Goal: Transaction & Acquisition: Purchase product/service

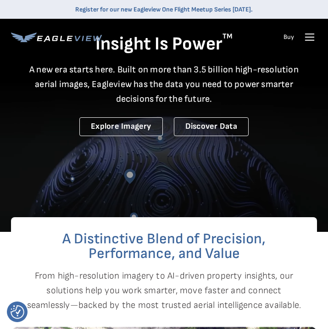
click at [306, 36] on icon at bounding box center [309, 37] width 15 height 15
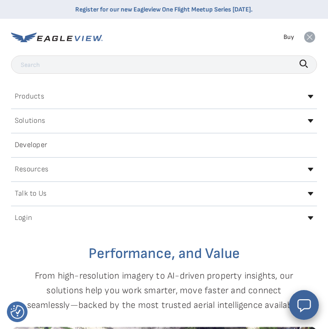
click at [39, 217] on div "Login" at bounding box center [164, 218] width 306 height 15
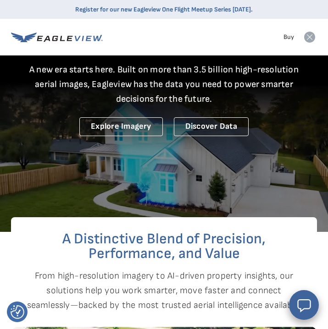
click at [313, 38] on icon at bounding box center [309, 37] width 11 height 11
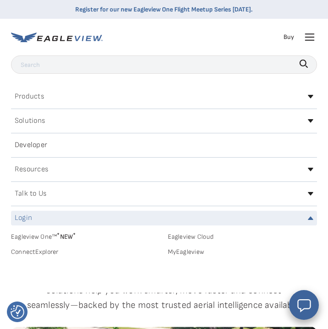
click at [47, 220] on div "Login" at bounding box center [164, 218] width 306 height 15
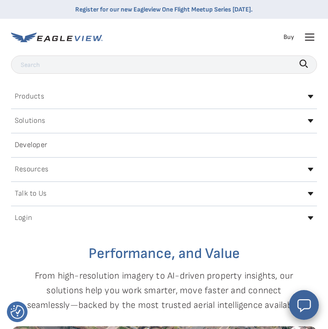
click at [47, 220] on div "Login" at bounding box center [164, 218] width 306 height 15
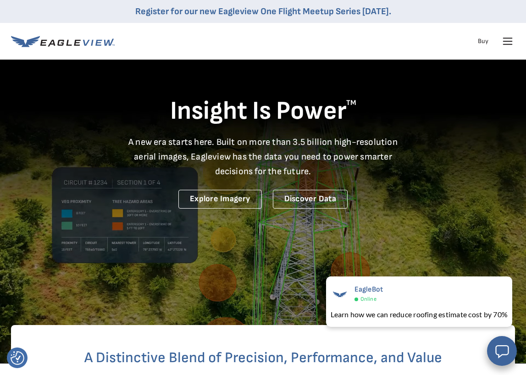
click at [327, 40] on icon at bounding box center [507, 41] width 15 height 15
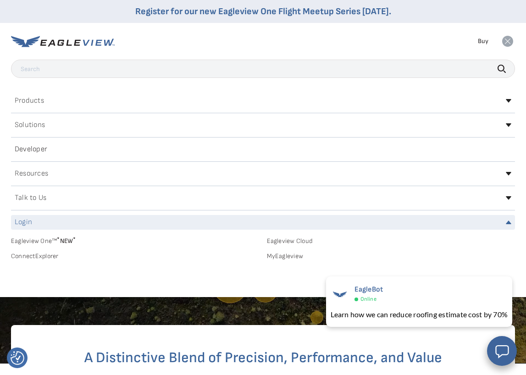
click at [313, 222] on div "Login" at bounding box center [263, 222] width 504 height 15
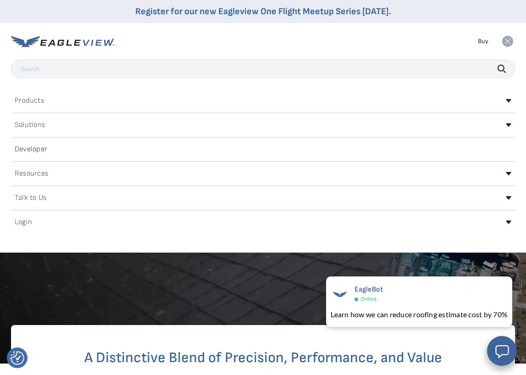
click at [327, 218] on div "Login" at bounding box center [263, 222] width 504 height 15
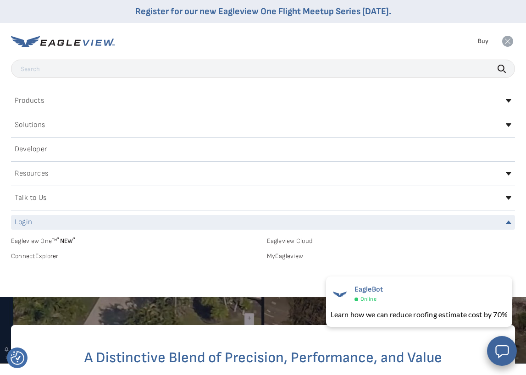
click at [280, 259] on link "MyEagleview" at bounding box center [391, 256] width 248 height 8
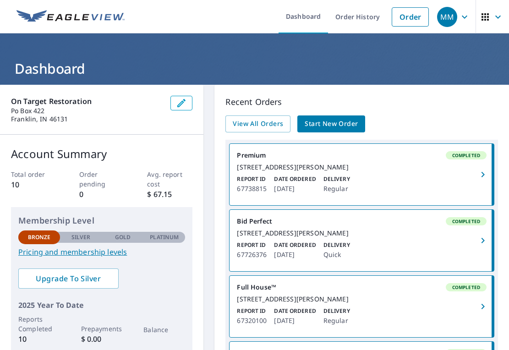
click at [334, 126] on span "Start New Order" at bounding box center [331, 123] width 53 height 11
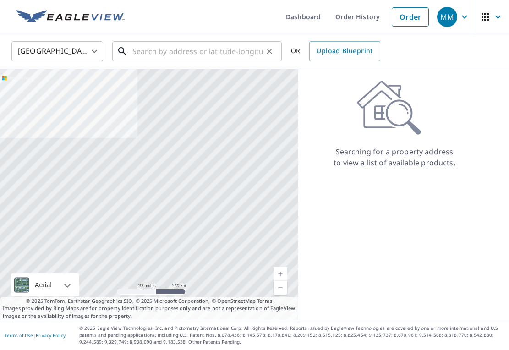
click at [149, 59] on input "text" at bounding box center [197, 51] width 131 height 26
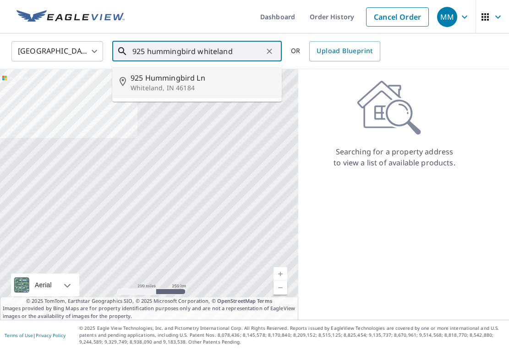
click at [154, 84] on p "Whiteland, IN 46184" at bounding box center [203, 87] width 144 height 9
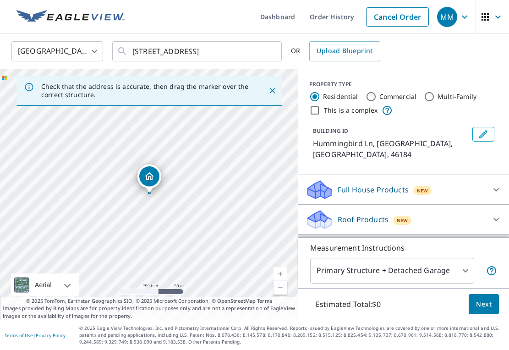
click at [277, 272] on link "Current Level 17, Zoom In" at bounding box center [281, 274] width 14 height 14
click at [277, 272] on link "Current Level 18, Zoom In" at bounding box center [281, 274] width 14 height 14
click at [281, 288] on link "Current Level 19, Zoom Out" at bounding box center [281, 288] width 14 height 14
click at [281, 288] on link "Current Level 18, Zoom Out" at bounding box center [281, 288] width 14 height 14
drag, startPoint x: 86, startPoint y: 155, endPoint x: 201, endPoint y: 335, distance: 213.7
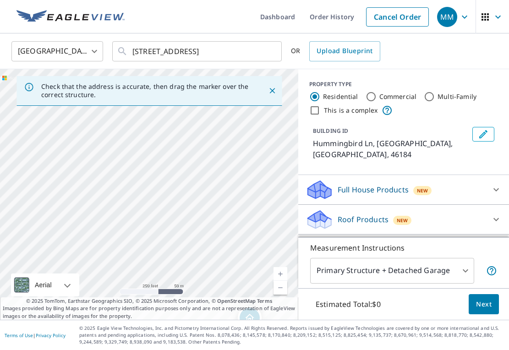
click at [201, 335] on div "Dashboard Order History Cancel Order MM United States US ​ 925 Hummingbird Ln W…" at bounding box center [254, 175] width 509 height 350
click at [197, 212] on div "Hummingbird Ln Whiteland, IN 46184" at bounding box center [149, 194] width 298 height 251
drag, startPoint x: 179, startPoint y: 121, endPoint x: 216, endPoint y: 255, distance: 139.6
click at [216, 255] on div "Hummingbird Ln Whiteland, IN 46184" at bounding box center [149, 194] width 298 height 251
drag, startPoint x: 199, startPoint y: 144, endPoint x: 208, endPoint y: 273, distance: 128.6
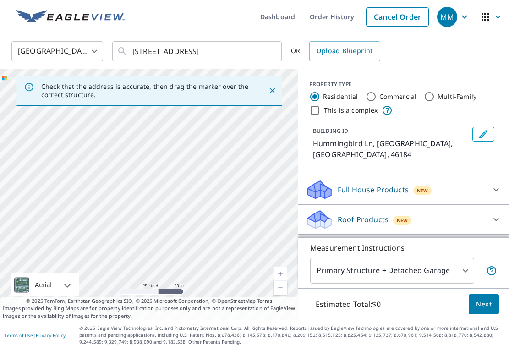
click at [208, 273] on div "Hummingbird Ln Whiteland, IN 46184" at bounding box center [149, 194] width 298 height 251
click at [207, 146] on div "Hummingbird Ln Whiteland, IN 46184" at bounding box center [149, 194] width 298 height 251
click at [280, 290] on link "Current Level 20, Zoom Out" at bounding box center [281, 288] width 14 height 14
click at [280, 290] on link "Current Level 19, Zoom Out" at bounding box center [281, 288] width 14 height 14
click at [280, 290] on link "Current Level 18, Zoom Out" at bounding box center [281, 288] width 14 height 14
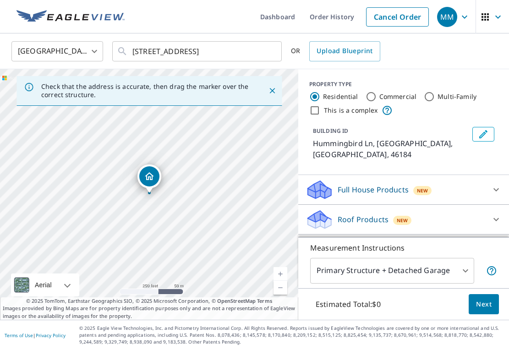
click at [280, 290] on link "Current Level 17, Zoom Out" at bounding box center [281, 288] width 14 height 14
click at [280, 290] on link "Current Level 16, Zoom Out" at bounding box center [281, 288] width 14 height 14
drag, startPoint x: 149, startPoint y: 176, endPoint x: 115, endPoint y: 113, distance: 71.8
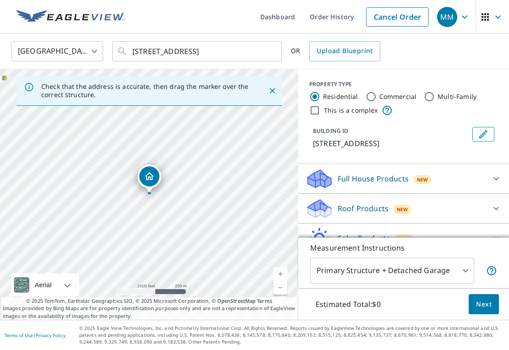
click at [279, 275] on link "Current Level 15, Zoom In" at bounding box center [281, 274] width 14 height 14
click at [279, 275] on link "Current Level 16, Zoom In" at bounding box center [281, 274] width 14 height 14
drag, startPoint x: 114, startPoint y: 112, endPoint x: 120, endPoint y: 184, distance: 71.7
click at [120, 184] on div "505 Hummingbird Ln Whiteland, IN 46184" at bounding box center [149, 194] width 298 height 251
click at [147, 174] on div "505 Hummingbird Ln Whiteland, IN 46184" at bounding box center [149, 194] width 298 height 251
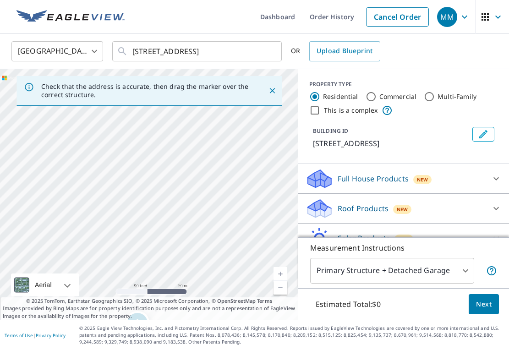
drag, startPoint x: 131, startPoint y: 105, endPoint x: 150, endPoint y: 175, distance: 72.7
click at [150, 175] on div "Check that the address is accurate, then drag the marker over the correct struc…" at bounding box center [149, 194] width 298 height 251
click at [271, 89] on icon "Close" at bounding box center [271, 90] width 5 height 5
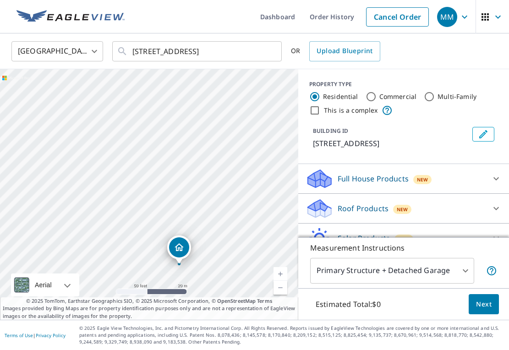
drag, startPoint x: 123, startPoint y: 104, endPoint x: 153, endPoint y: 171, distance: 73.2
click at [153, 171] on div "505 Hummingbird Ln Whiteland, IN 46184" at bounding box center [149, 194] width 298 height 251
drag, startPoint x: 145, startPoint y: 106, endPoint x: 147, endPoint y: 205, distance: 98.5
click at [147, 205] on div "505 Hummingbird Ln Whiteland, IN 46184" at bounding box center [149, 194] width 298 height 251
drag, startPoint x: 137, startPoint y: 111, endPoint x: 140, endPoint y: 202, distance: 90.8
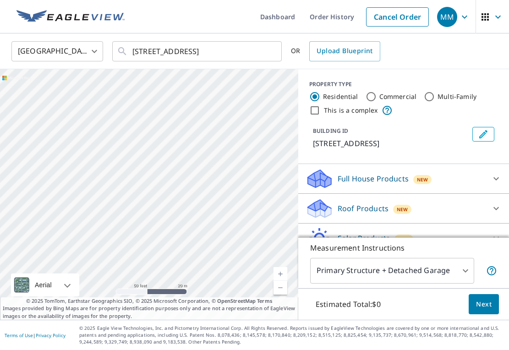
click at [140, 201] on div "505 Hummingbird Ln Whiteland, IN 46184" at bounding box center [149, 194] width 298 height 251
drag, startPoint x: 122, startPoint y: 111, endPoint x: 129, endPoint y: 181, distance: 69.5
click at [129, 181] on div "505 Hummingbird Ln Whiteland, IN 46184" at bounding box center [149, 194] width 298 height 251
click at [137, 50] on input "925 Hummingbird Ln Whiteland, IN 46184" at bounding box center [197, 51] width 131 height 26
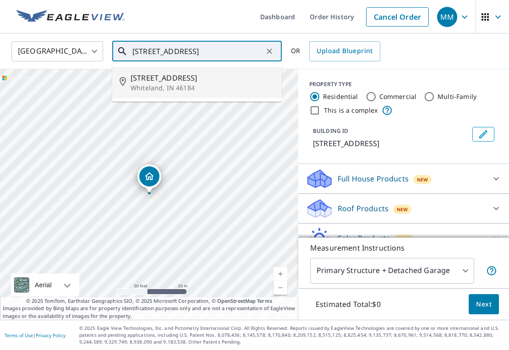
click at [155, 83] on p "Whiteland, IN 46184" at bounding box center [203, 87] width 144 height 9
type input "425 Hummingbird Ln Whiteland, IN 46184"
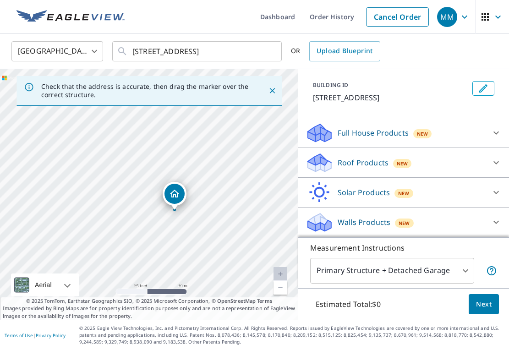
scroll to position [46, 0]
click at [495, 166] on icon at bounding box center [496, 162] width 11 height 11
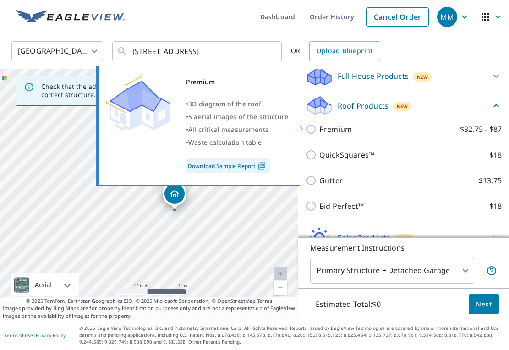
scroll to position [108, 0]
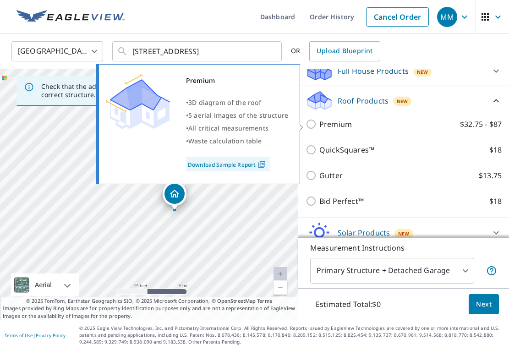
click at [311, 123] on input "Premium $32.75 - $87" at bounding box center [313, 124] width 14 height 11
checkbox input "true"
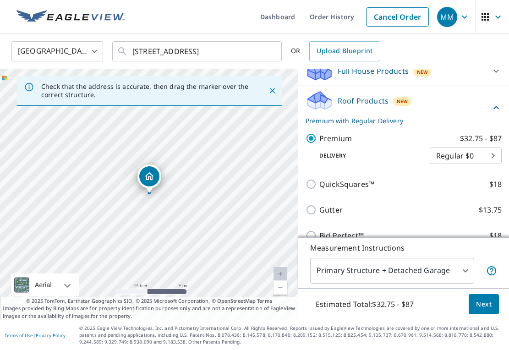
click at [482, 305] on span "Next" at bounding box center [484, 304] width 16 height 11
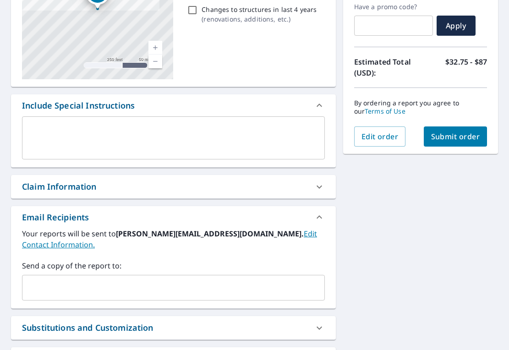
scroll to position [160, 0]
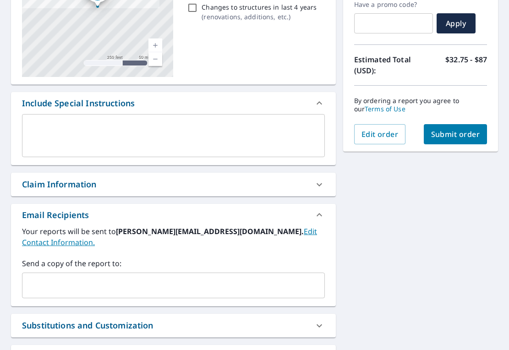
click at [440, 138] on span "Submit order" at bounding box center [455, 134] width 49 height 10
